Goal: Information Seeking & Learning: Find specific fact

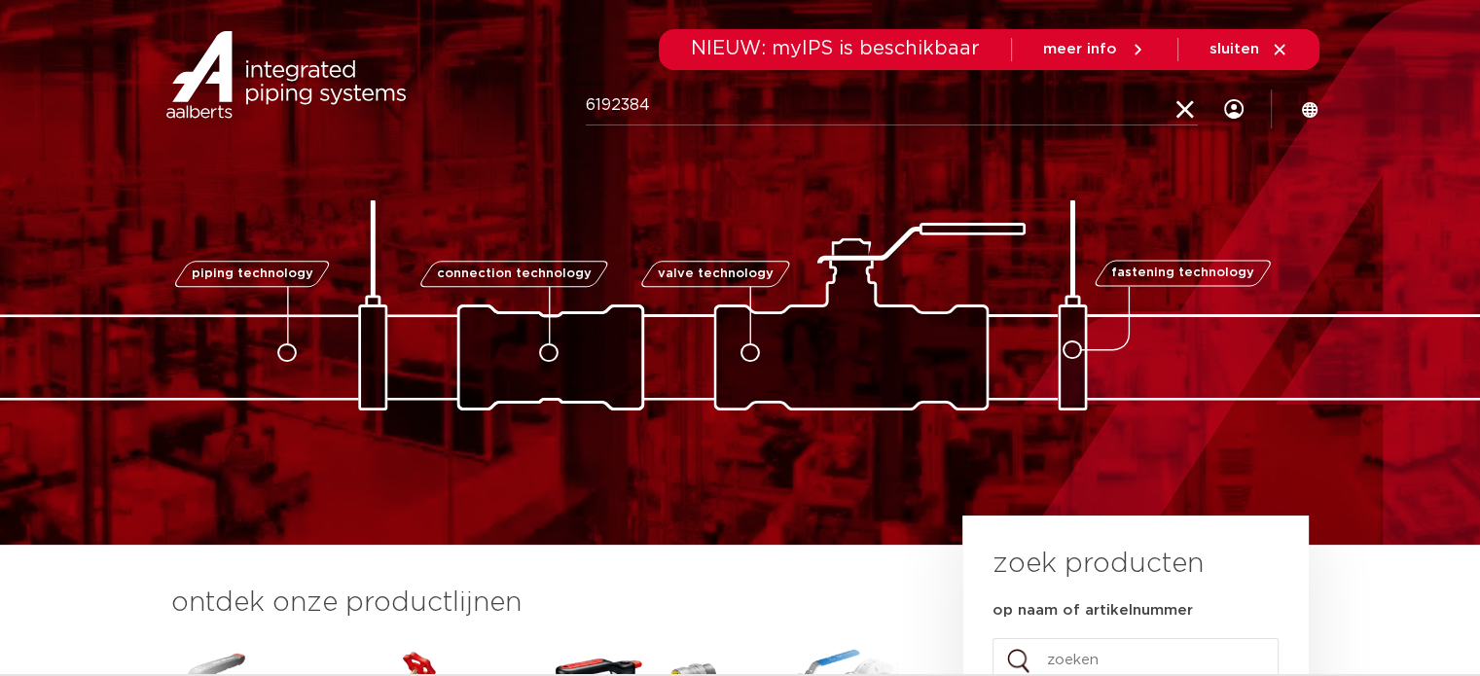
type input "6192384"
click button "Zoeken" at bounding box center [0, 0] width 0 height 0
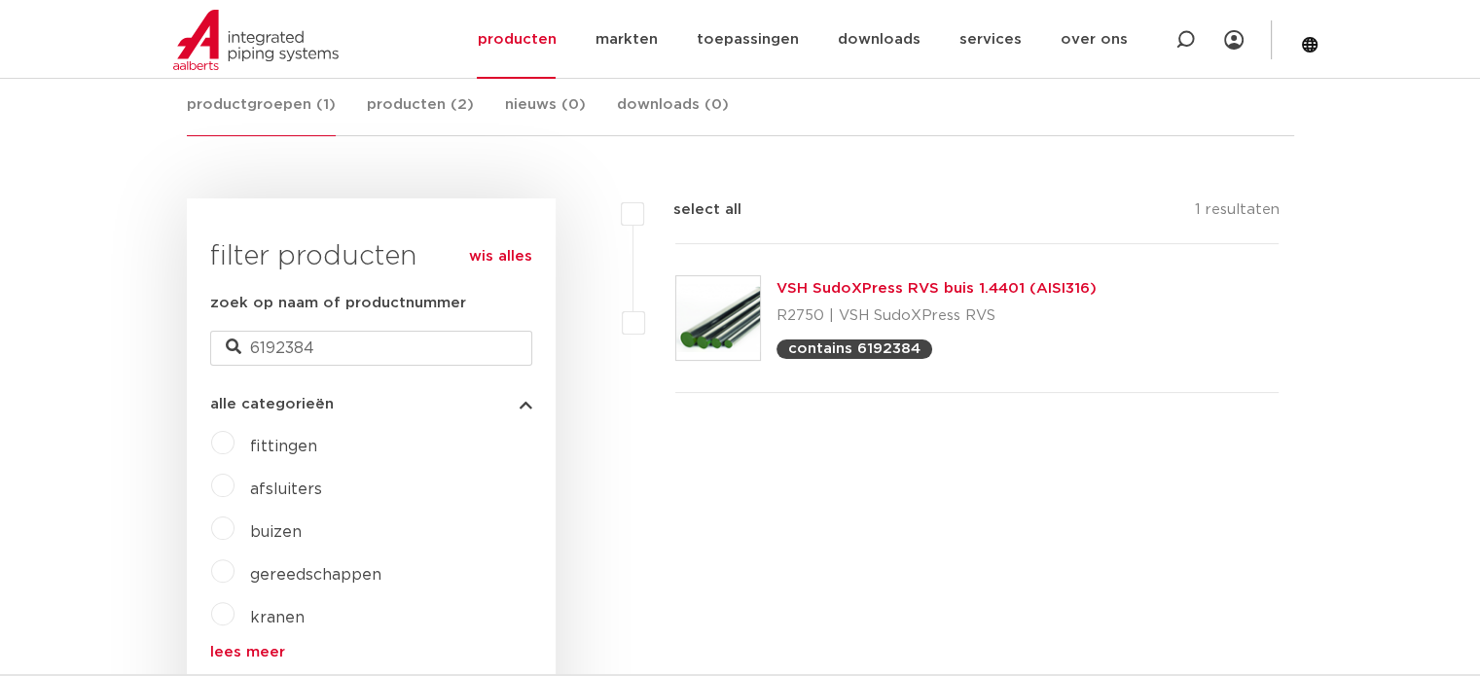
click at [833, 286] on link "VSH SudoXPress RVS buis 1.4401 (AISI316)" at bounding box center [937, 288] width 320 height 15
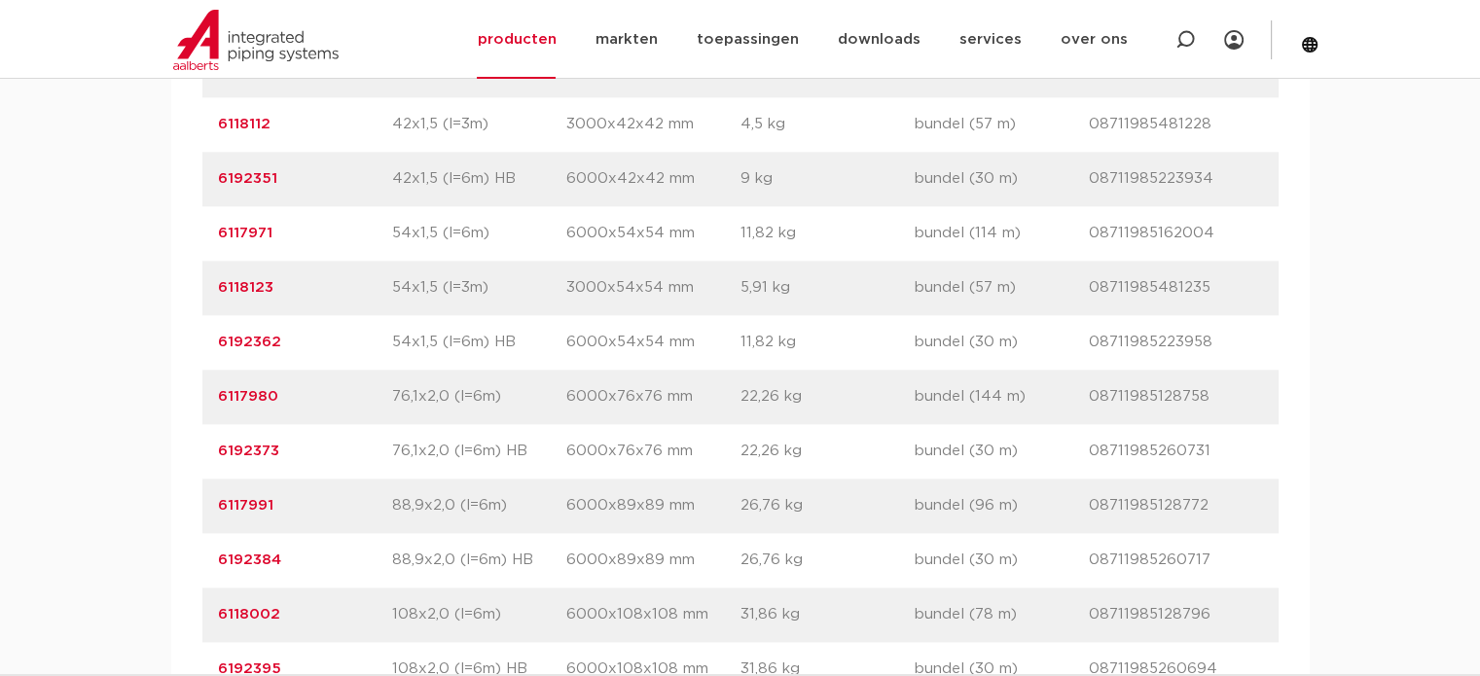
scroll to position [2336, 0]
